Goal: Transaction & Acquisition: Purchase product/service

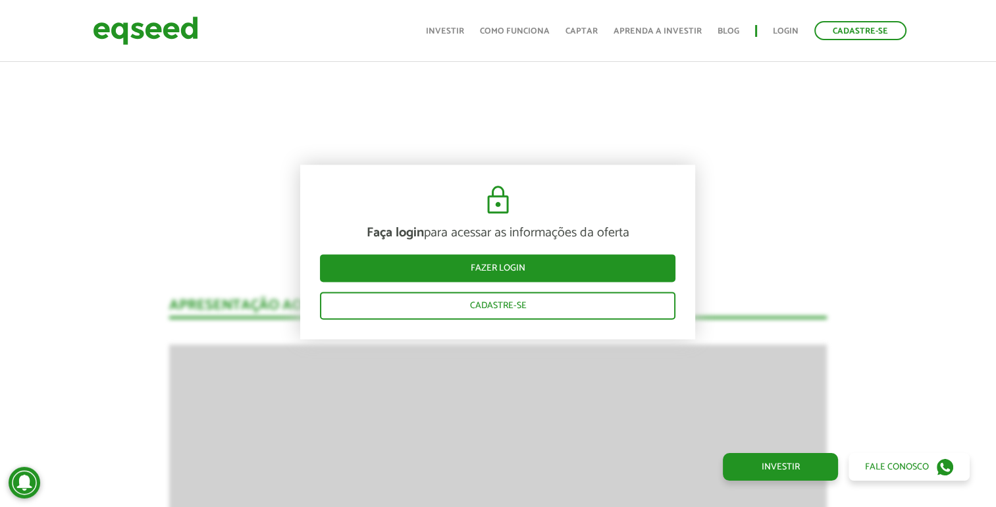
scroll to position [1617, 0]
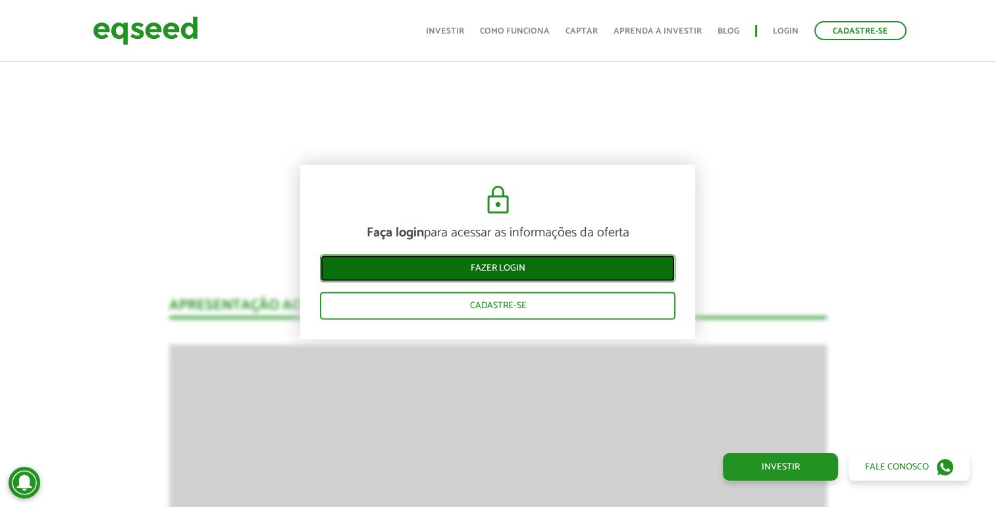
click at [542, 267] on link "Fazer login" at bounding box center [498, 268] width 356 height 28
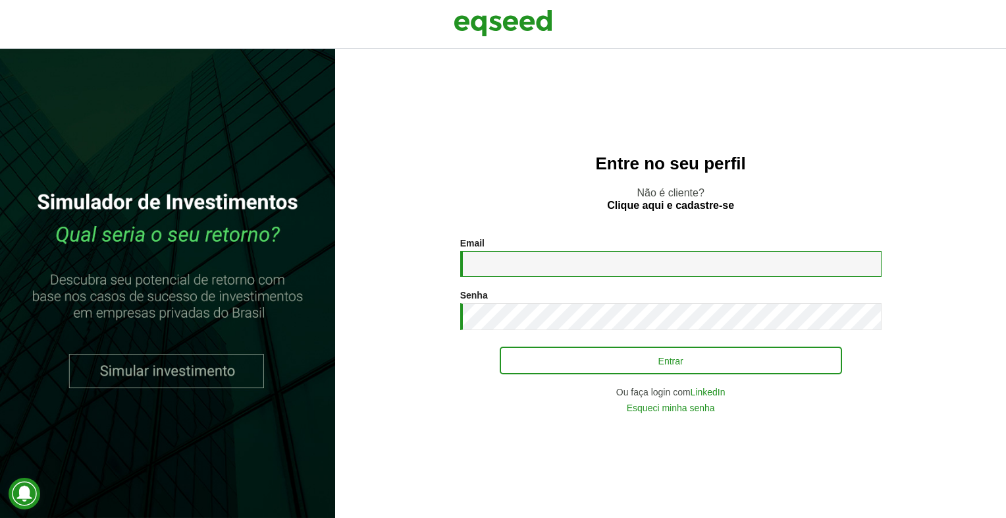
type input "**********"
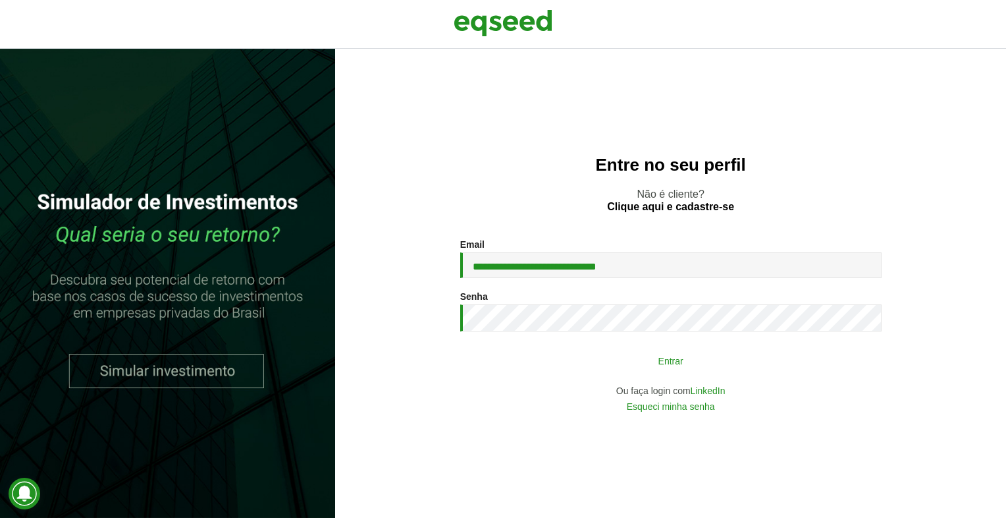
click at [659, 369] on button "Entrar" at bounding box center [671, 360] width 342 height 25
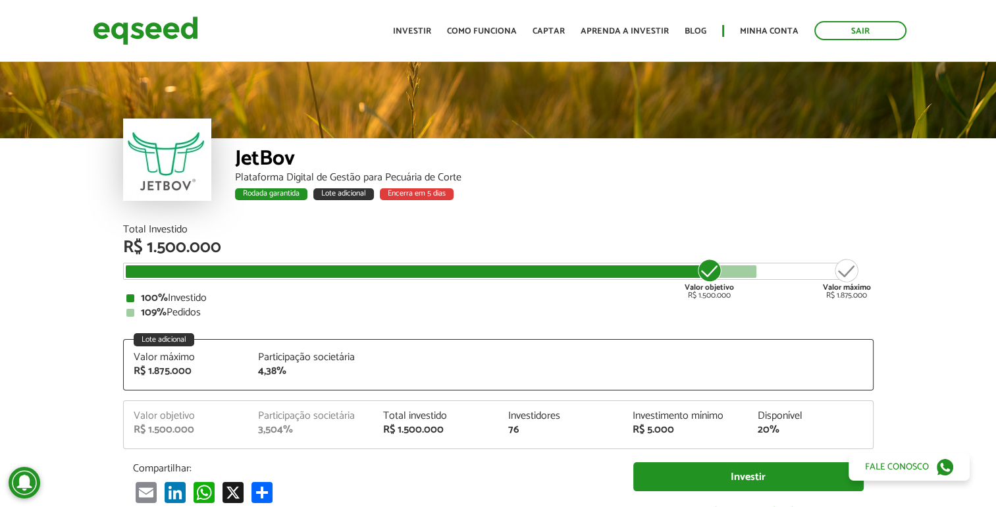
click at [692, 161] on div "JetBov" at bounding box center [554, 160] width 639 height 24
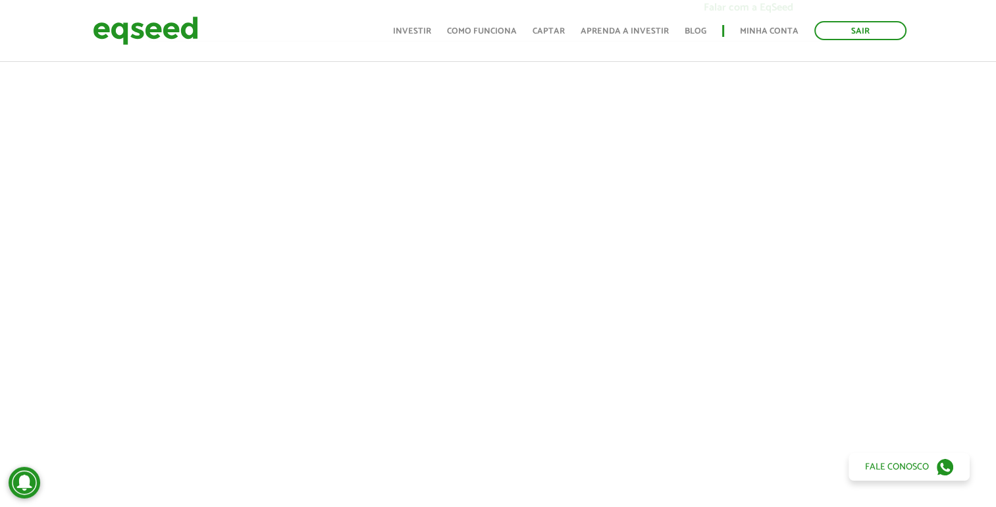
scroll to position [527, 0]
click at [751, 457] on link "Investir" at bounding box center [780, 467] width 115 height 28
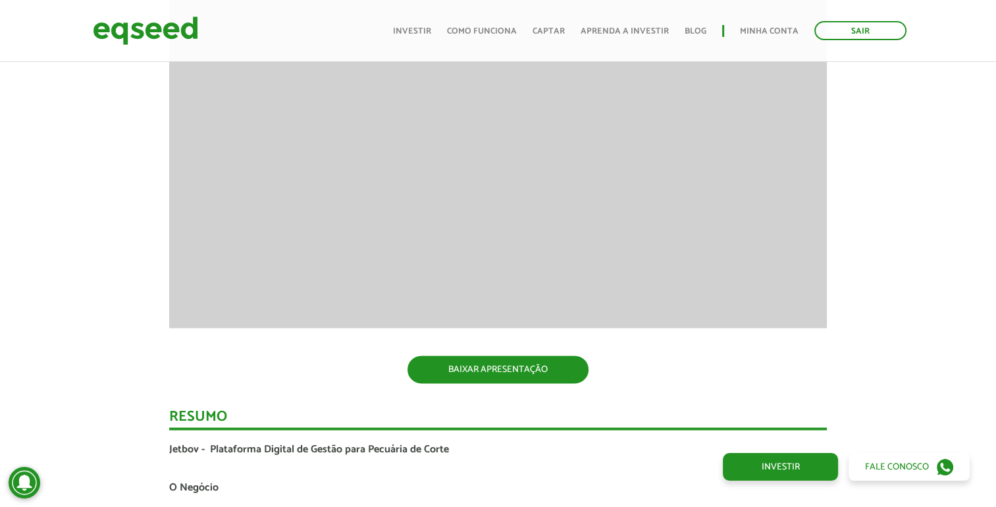
scroll to position [1962, 0]
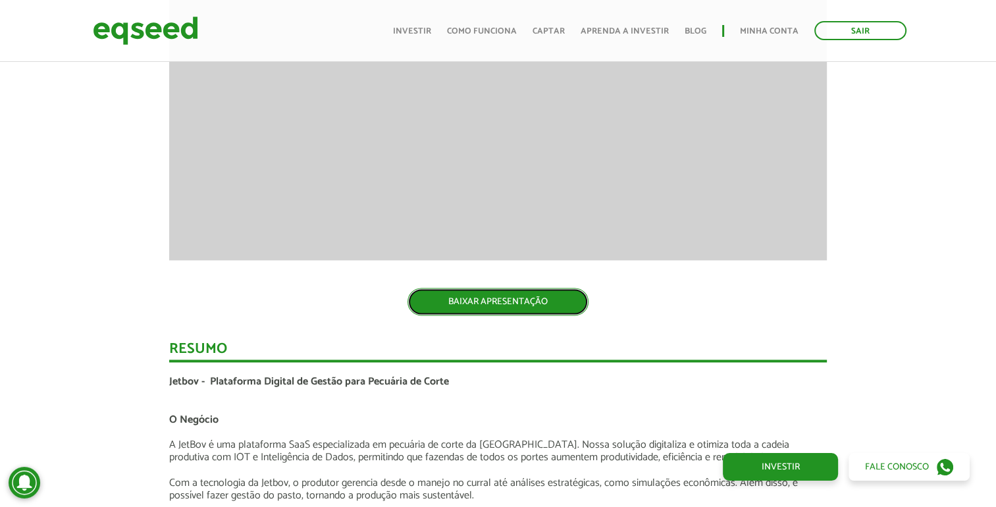
click at [473, 305] on link "BAIXAR APRESENTAÇÃO" at bounding box center [498, 302] width 181 height 28
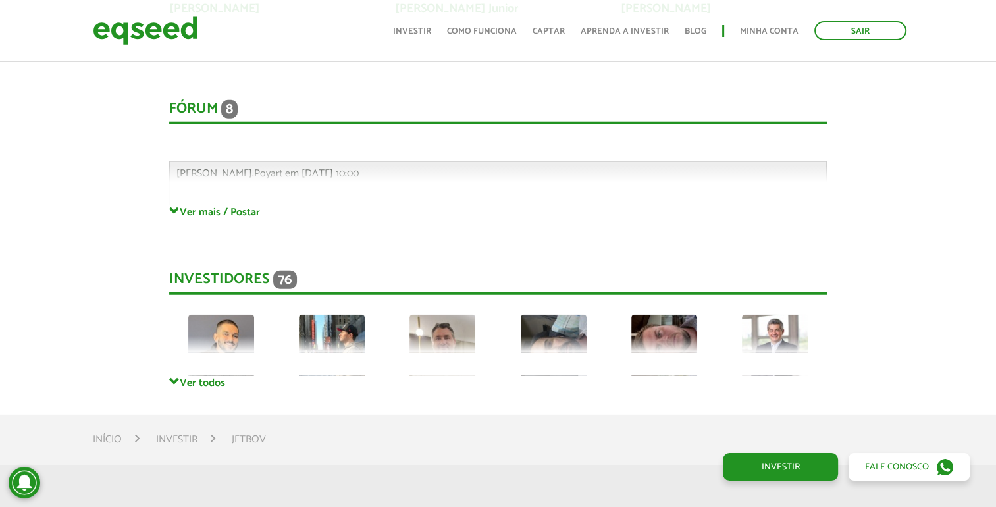
scroll to position [3490, 0]
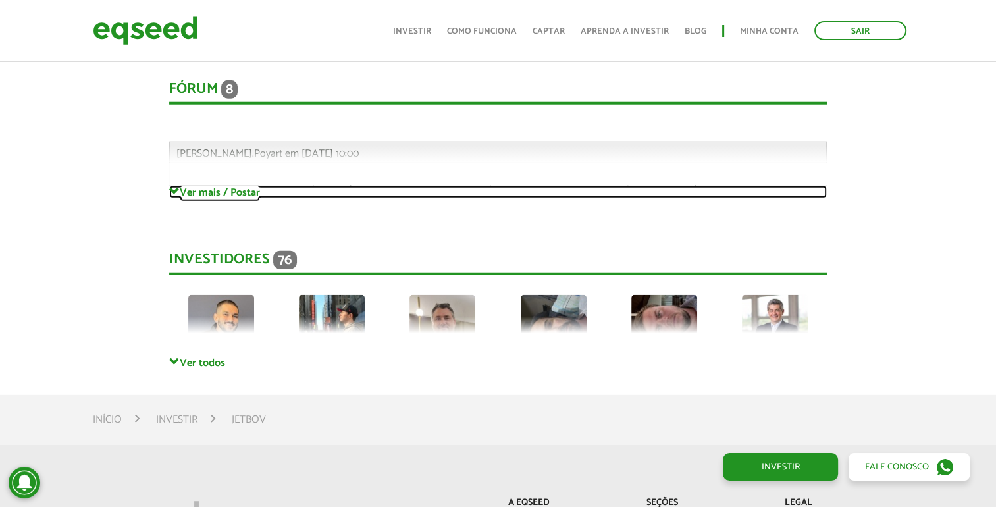
click at [233, 195] on link "Ver mais / Postar" at bounding box center [498, 192] width 658 height 13
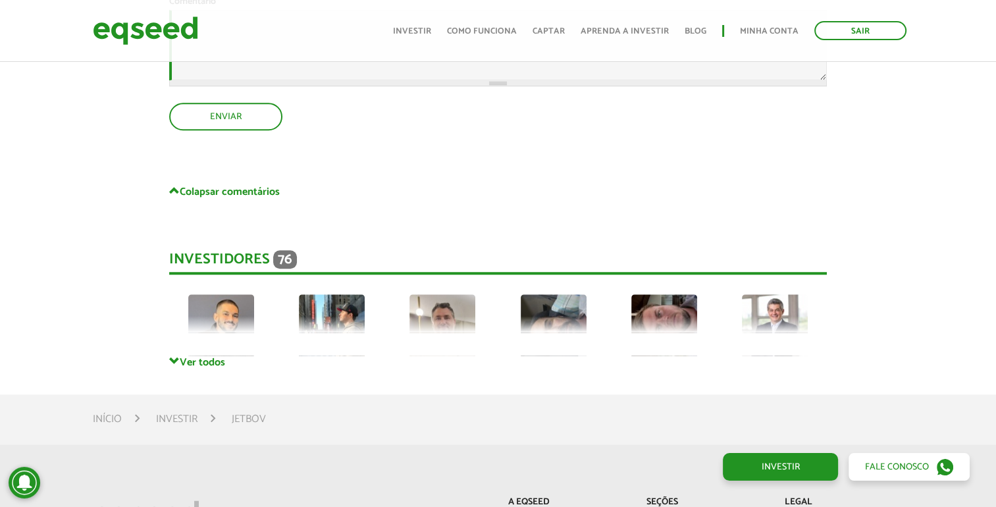
scroll to position [6058, 0]
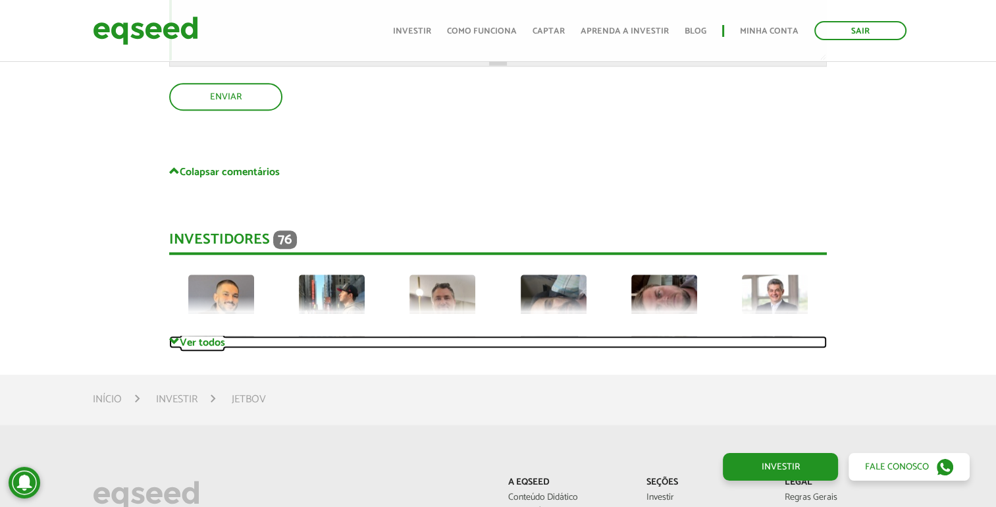
click at [215, 342] on link "Ver todos" at bounding box center [498, 342] width 658 height 13
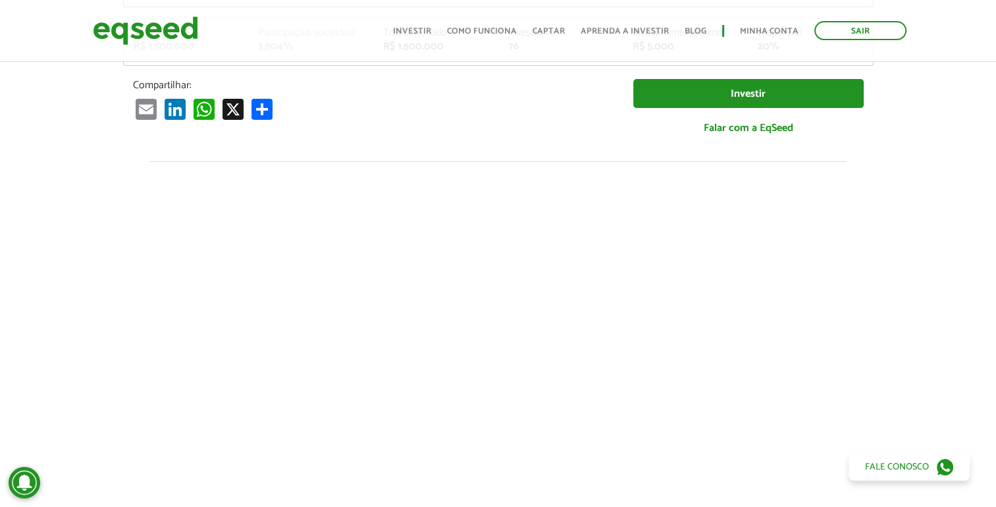
scroll to position [0, 0]
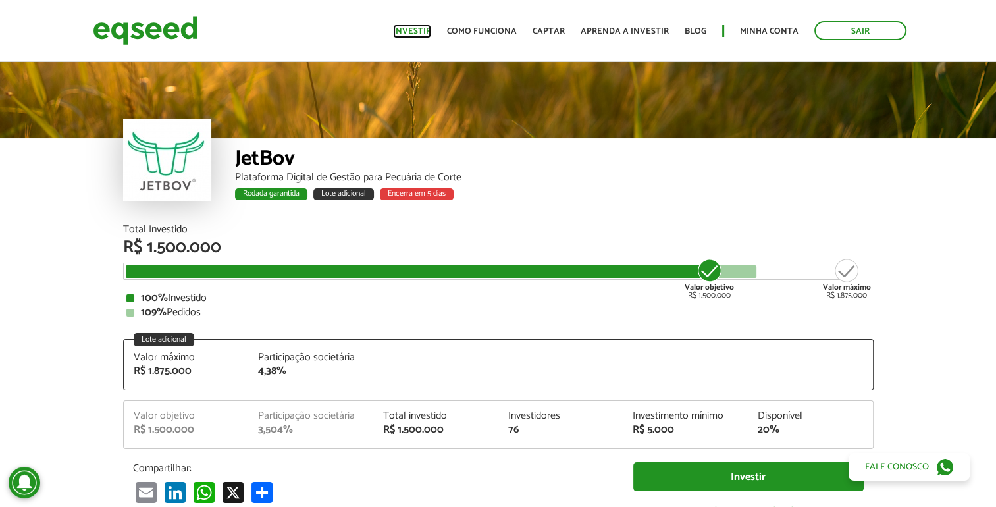
click at [421, 36] on link "Investir" at bounding box center [412, 31] width 38 height 9
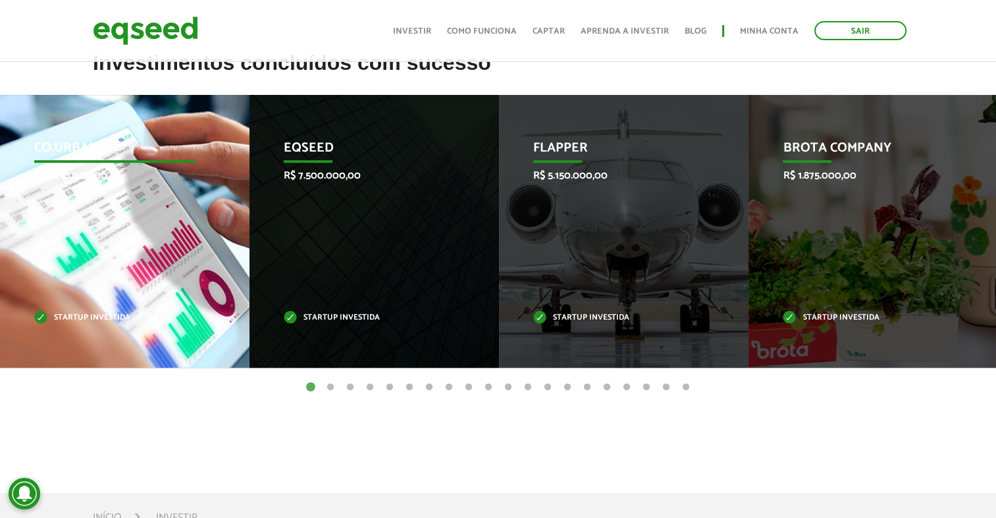
scroll to position [527, 0]
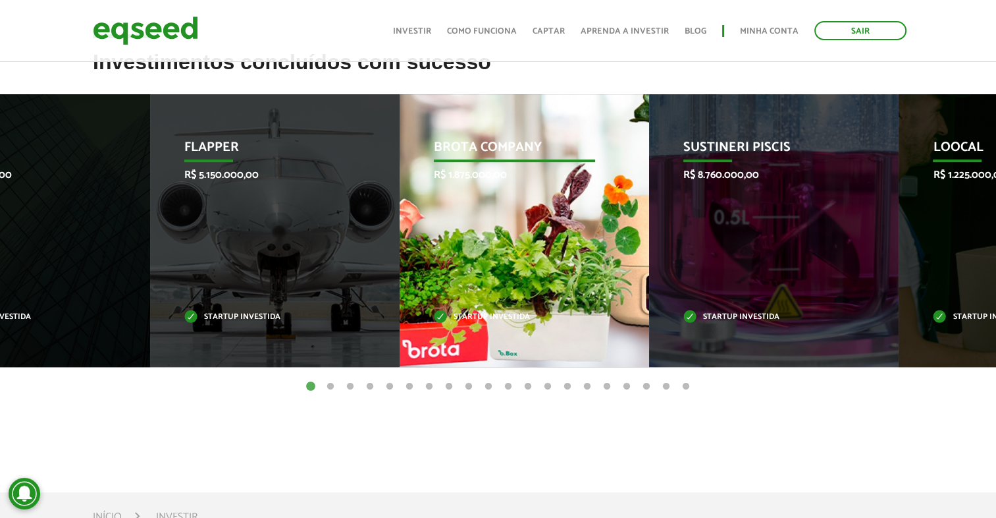
drag, startPoint x: 923, startPoint y: 257, endPoint x: 578, endPoint y: 308, distance: 349.5
click at [578, 308] on div "Brota Company R$ 1.875.000,00 Startup investida" at bounding box center [515, 230] width 230 height 273
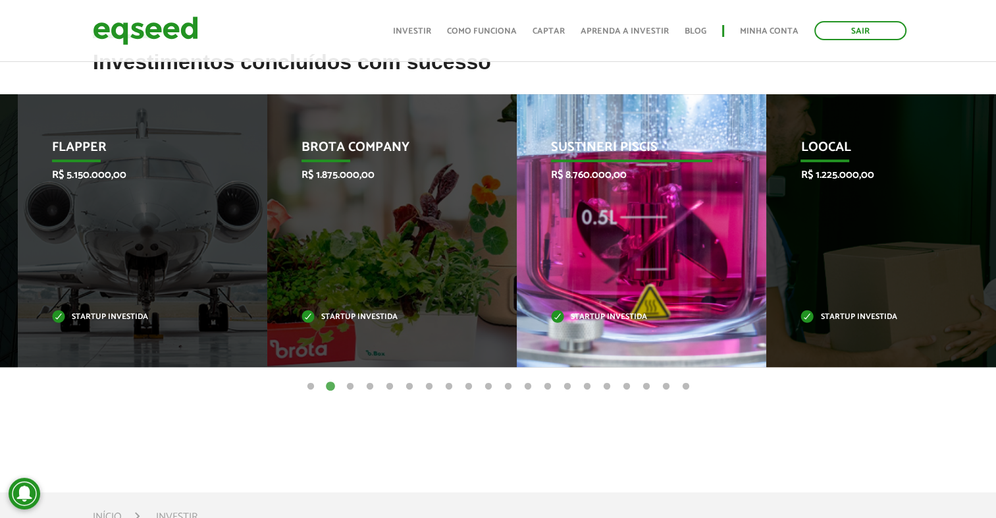
drag, startPoint x: 143, startPoint y: 229, endPoint x: 660, endPoint y: 291, distance: 520.6
click at [660, 291] on div "Sustineri Piscis R$ 8.760.000,00 Startup investida" at bounding box center [632, 230] width 230 height 273
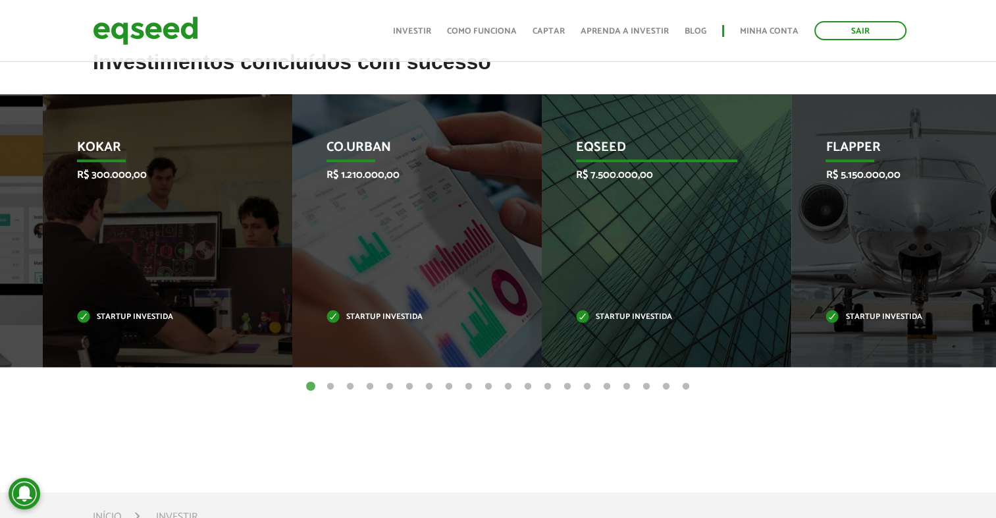
drag, startPoint x: 335, startPoint y: 238, endPoint x: 627, endPoint y: 247, distance: 292.5
click at [627, 247] on div "EqSeed R$ 7.500.000,00 Startup investida" at bounding box center [657, 230] width 230 height 273
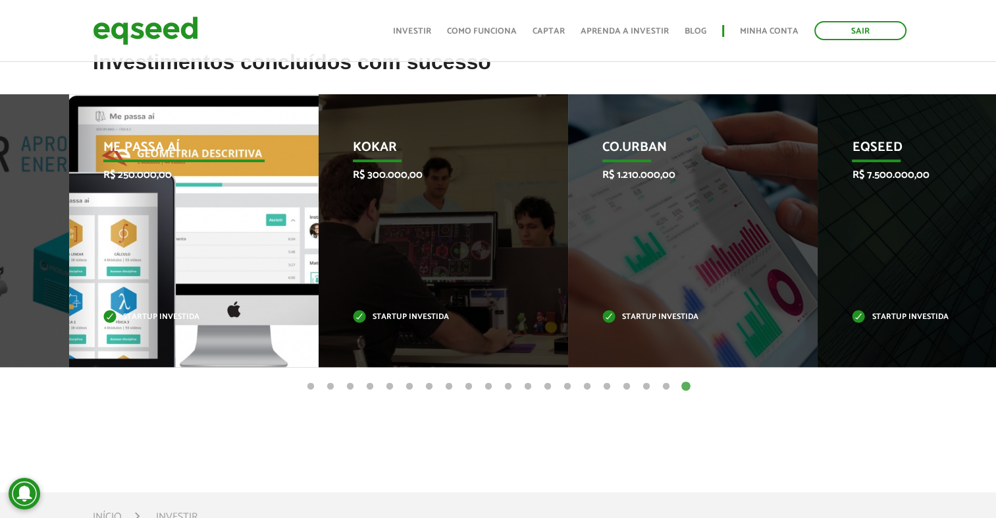
drag, startPoint x: 685, startPoint y: 227, endPoint x: 255, endPoint y: 231, distance: 430.0
click at [255, 231] on div "Me Passa Aí R$ 250.000,00 Startup investida" at bounding box center [184, 230] width 230 height 273
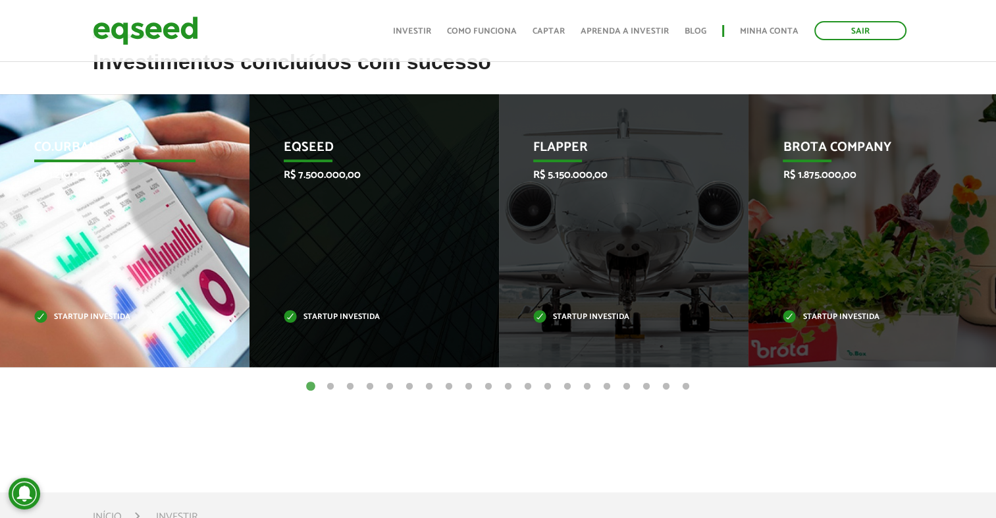
click at [147, 228] on div "Co.Urban R$ 1.210.000,00 Startup investida" at bounding box center [115, 230] width 230 height 273
click at [95, 216] on div "Co.Urban R$ 1.210.000,00 Startup investida" at bounding box center [115, 230] width 230 height 273
drag, startPoint x: 121, startPoint y: 345, endPoint x: 103, endPoint y: 330, distance: 23.9
click at [121, 345] on div "Co.Urban R$ 1.210.000,00 Startup investida" at bounding box center [115, 230] width 230 height 273
click at [94, 315] on p "Startup investida" at bounding box center [114, 316] width 161 height 7
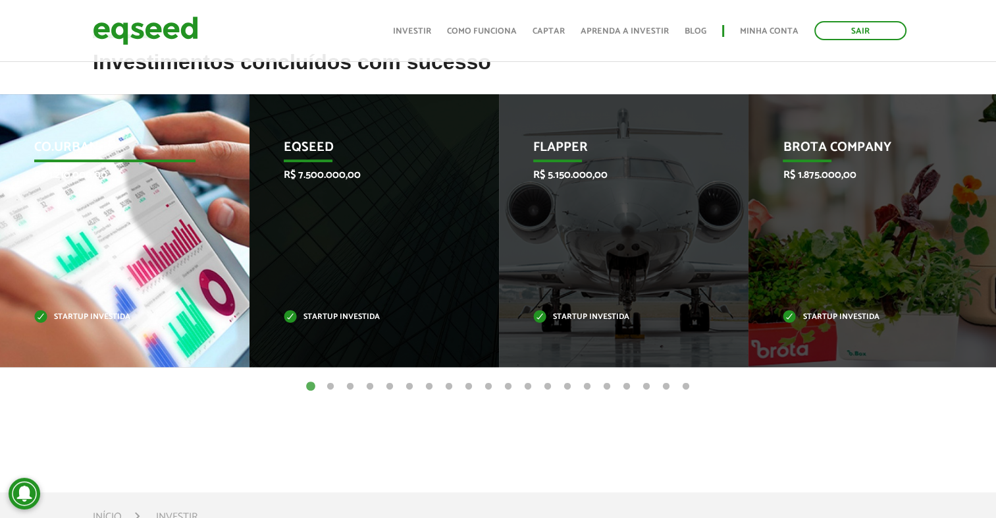
click at [93, 315] on p "Startup investida" at bounding box center [114, 316] width 161 height 7
click at [41, 319] on p "Startup investida" at bounding box center [114, 316] width 161 height 7
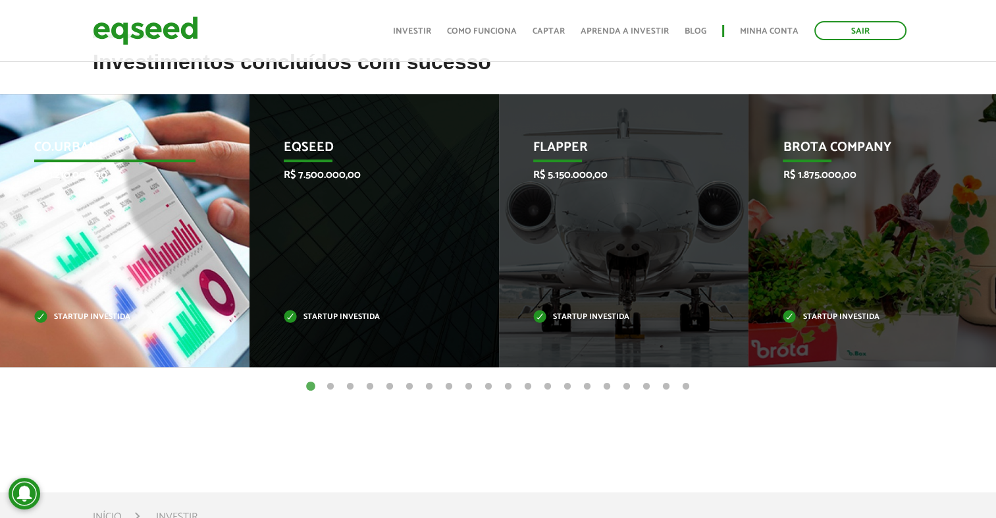
click at [92, 324] on div "Co.Urban R$ 1.210.000,00 Startup investida" at bounding box center [115, 230] width 230 height 273
click at [100, 134] on div "Co.Urban R$ 1.210.000,00 Startup investida" at bounding box center [115, 230] width 230 height 273
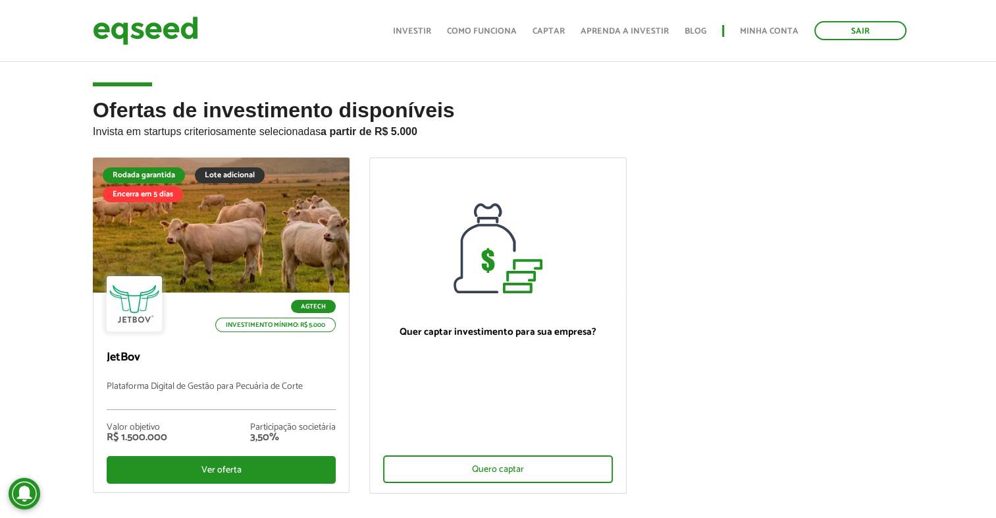
scroll to position [0, 0]
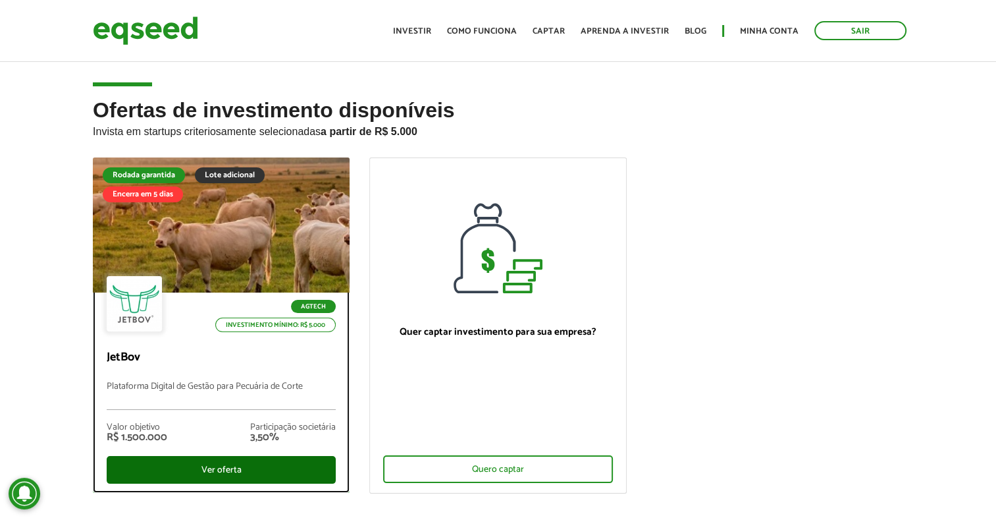
click at [254, 475] on div "Ver oferta" at bounding box center [221, 470] width 229 height 28
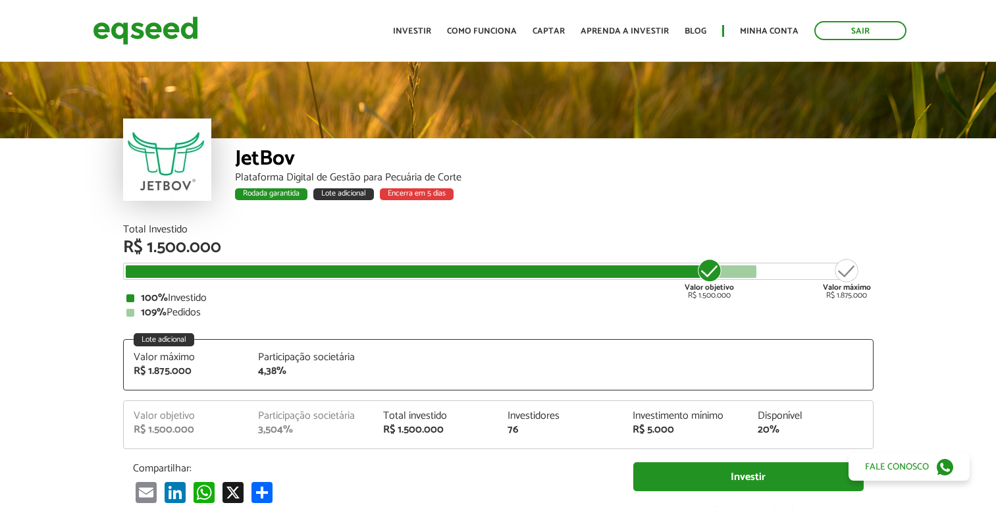
click at [759, 30] on link "Minha conta" at bounding box center [769, 31] width 59 height 9
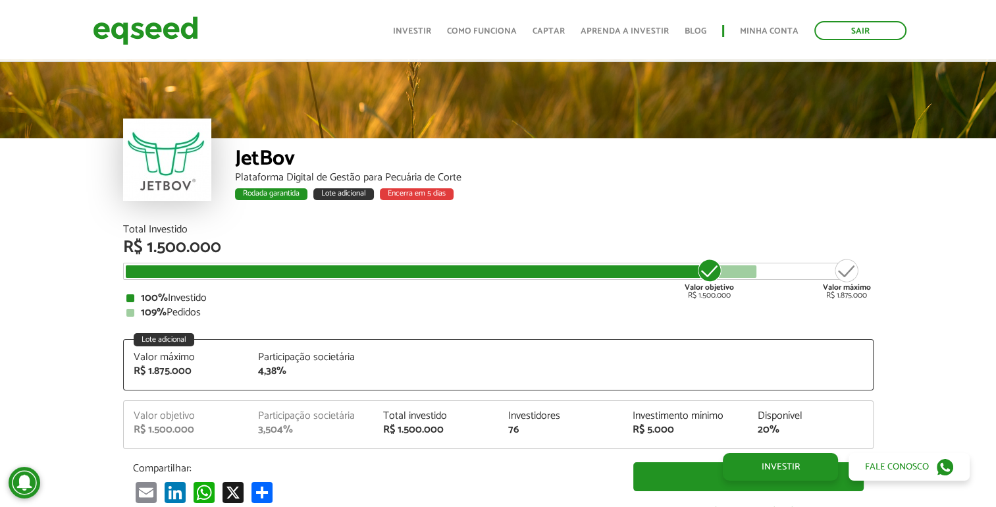
scroll to position [1417, 0]
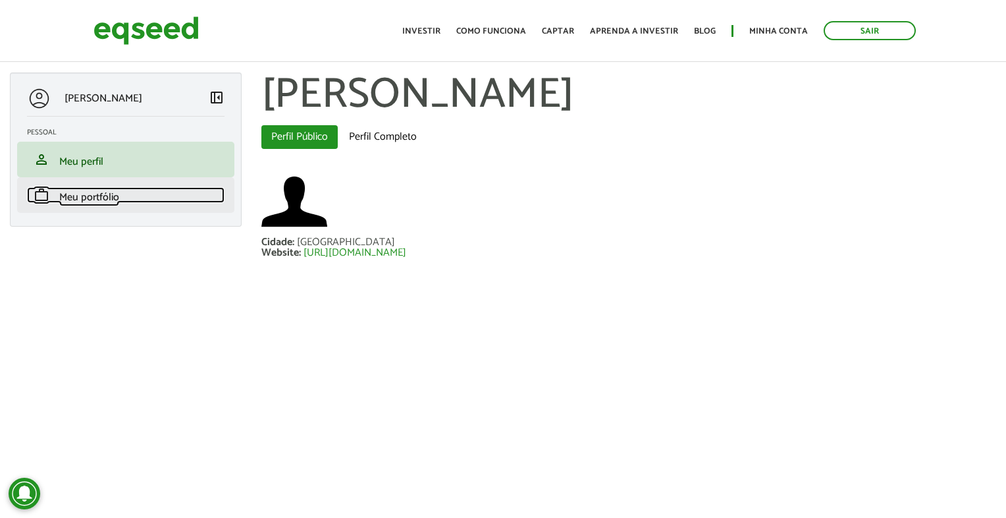
click at [117, 202] on span "Meu portfólio" at bounding box center [89, 197] width 60 height 18
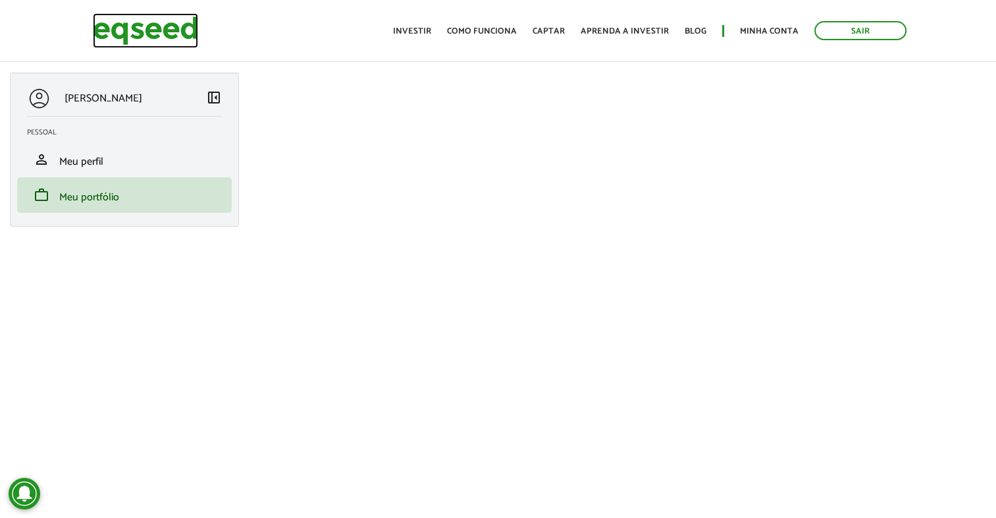
click at [187, 28] on img at bounding box center [145, 30] width 105 height 35
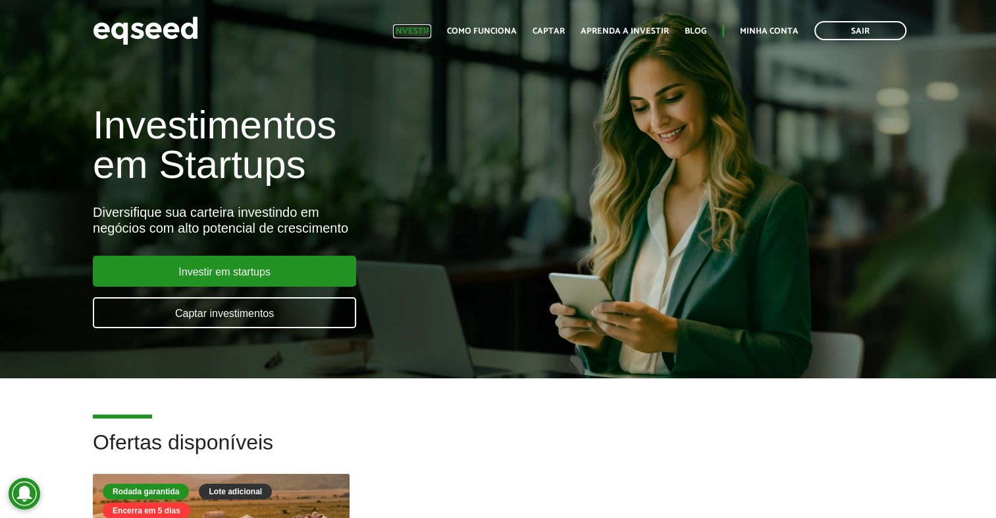
click at [416, 36] on link "Investir" at bounding box center [412, 31] width 38 height 9
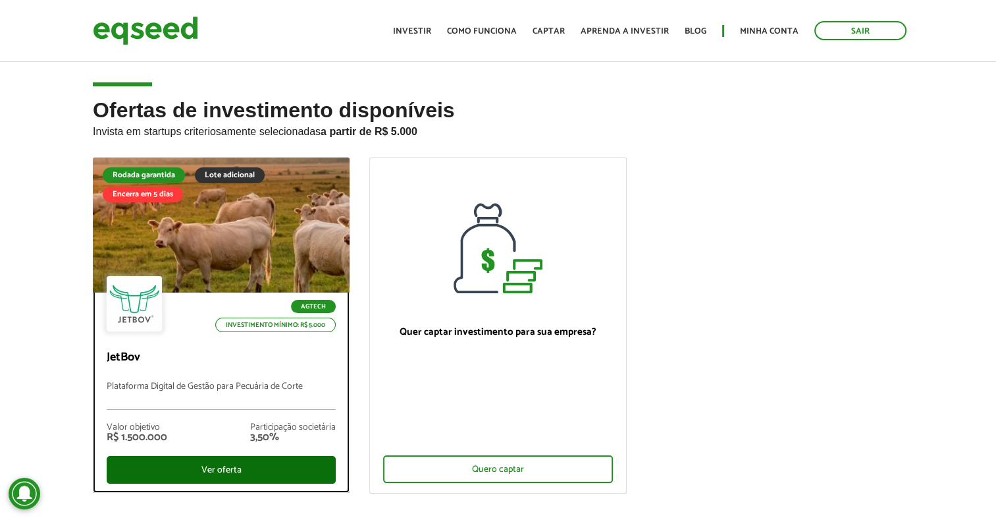
click at [259, 464] on div "Ver oferta" at bounding box center [221, 470] width 229 height 28
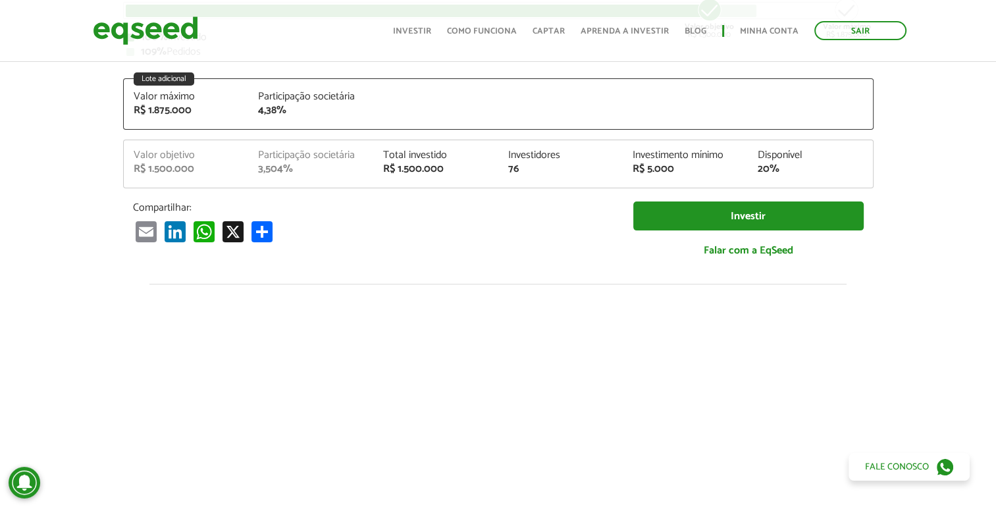
scroll to position [395, 0]
